Goal: Learn about a topic: Learn about a topic

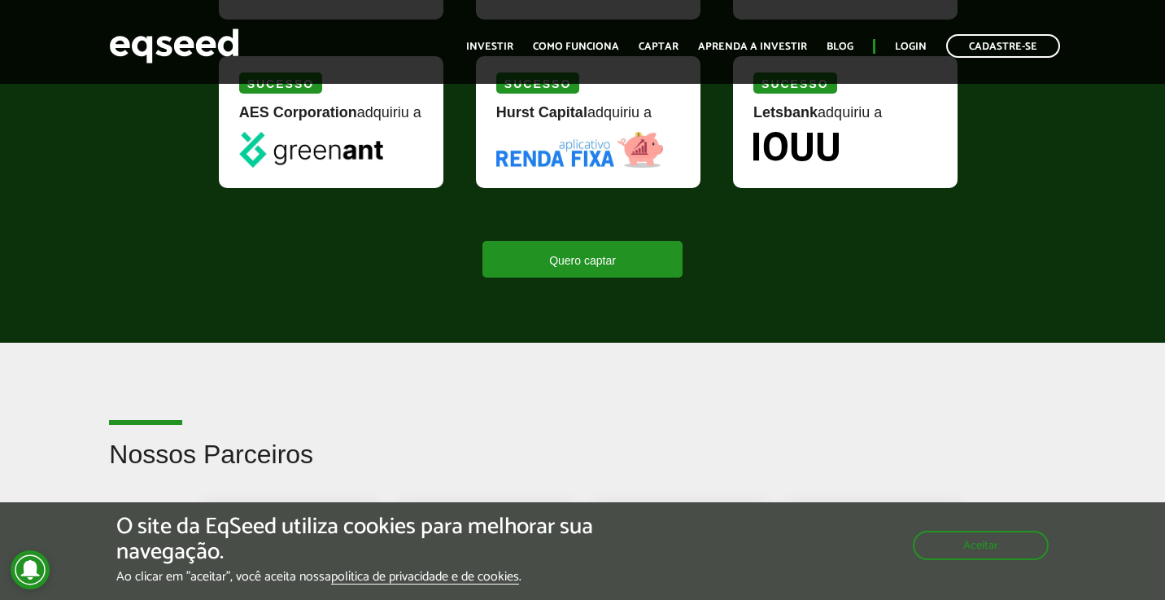
scroll to position [912, 0]
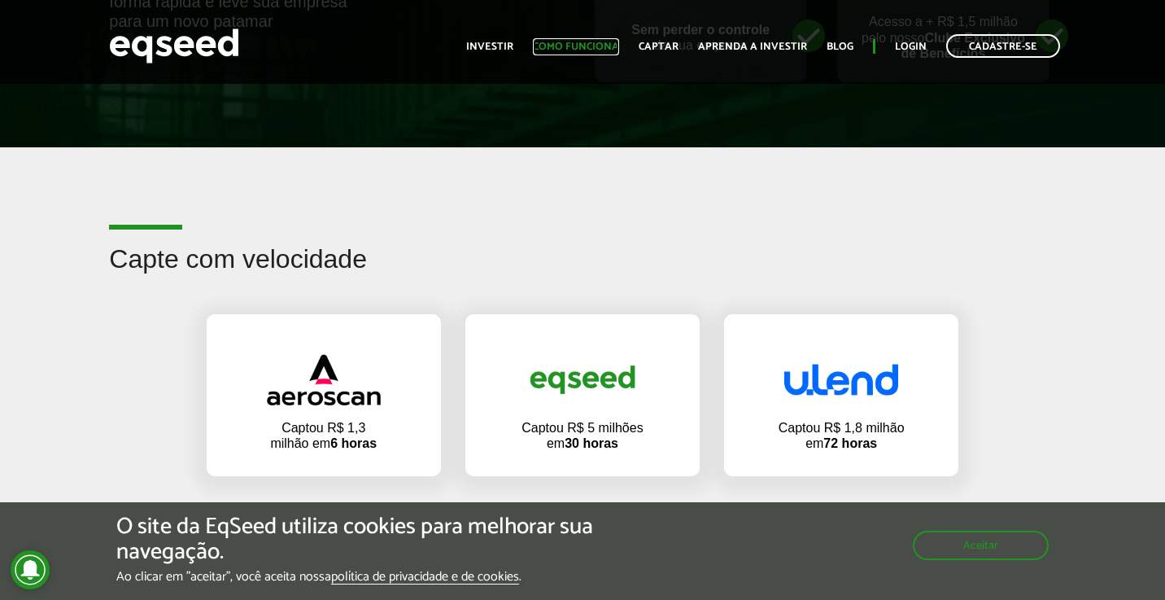
click at [606, 47] on link "Como funciona" at bounding box center [576, 47] width 86 height 11
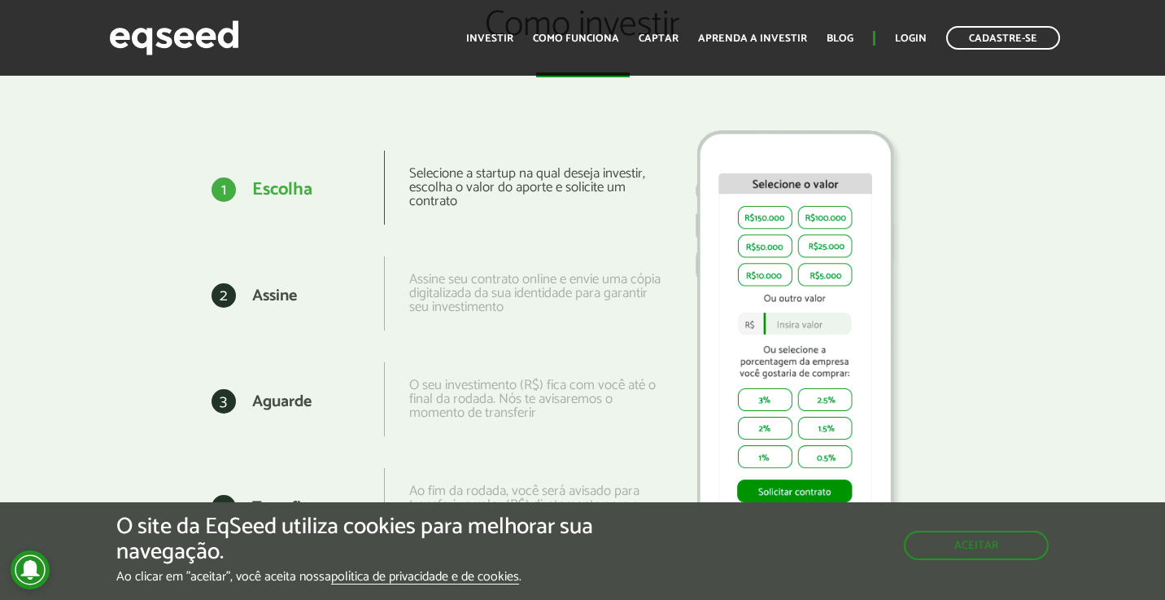
scroll to position [2002, 0]
click at [738, 35] on link "Aprenda a investir" at bounding box center [752, 38] width 109 height 11
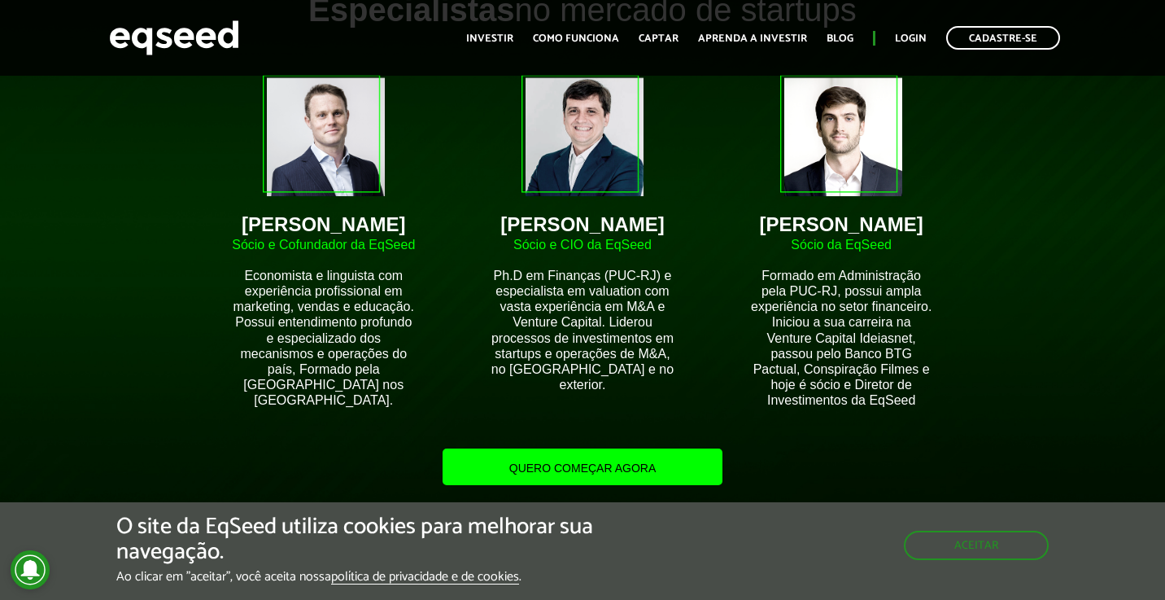
scroll to position [1354, 0]
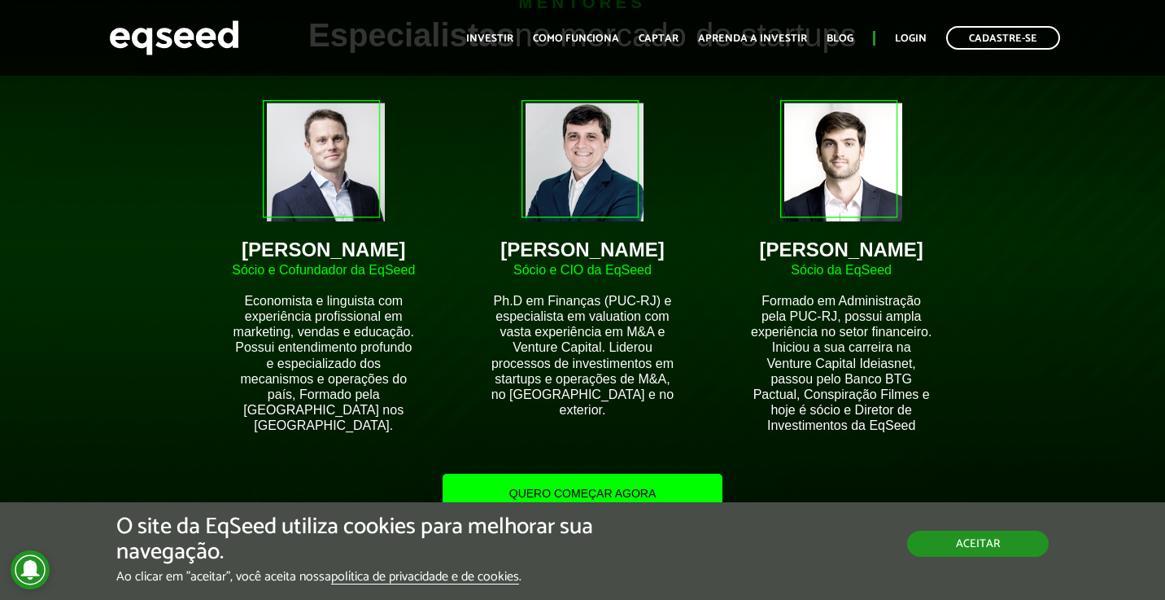
click at [973, 534] on button "Aceitar" at bounding box center [978, 544] width 142 height 26
